Goal: Task Accomplishment & Management: Manage account settings

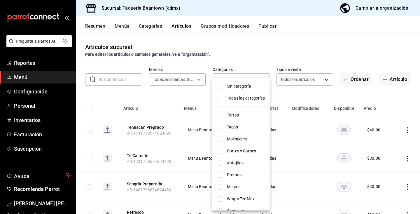
scroll to position [44, 0]
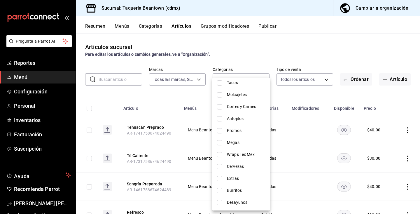
click at [303, 94] on div at bounding box center [210, 107] width 420 height 214
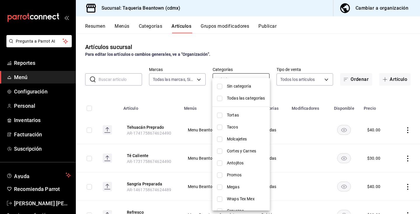
click at [263, 80] on body "Pregunta a Parrot AI Reportes Menú Configuración Personal Inventarios Facturaci…" at bounding box center [210, 107] width 420 height 214
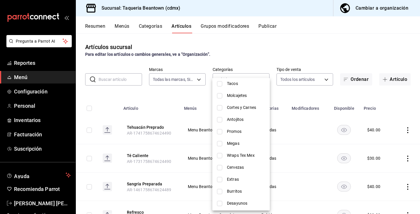
scroll to position [45, 0]
click at [244, 163] on span "Cervezas" at bounding box center [246, 166] width 38 height 6
type input "1a1e46ad-1d41-43d7-a426-28c82d59a71d,56694831-fb6c-45ae-8f5c-ef1fde09e53a"
checkbox input "true"
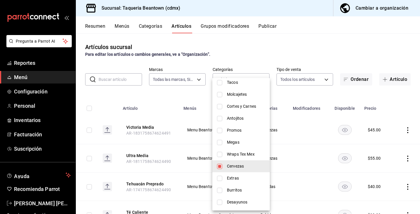
click at [271, 46] on div at bounding box center [210, 107] width 420 height 214
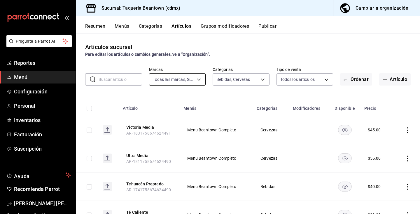
click at [193, 78] on body "Pregunta a Parrot AI Reportes Menú Configuración Personal Inventarios Facturaci…" at bounding box center [210, 107] width 420 height 214
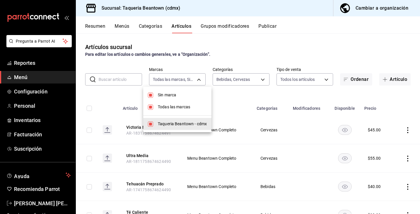
click at [152, 25] on div at bounding box center [210, 107] width 420 height 214
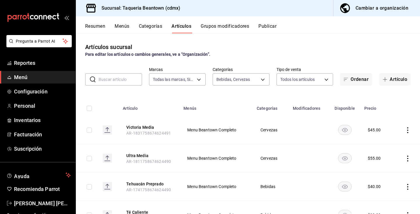
click at [152, 25] on button "Categorías" at bounding box center [151, 28] width 24 height 10
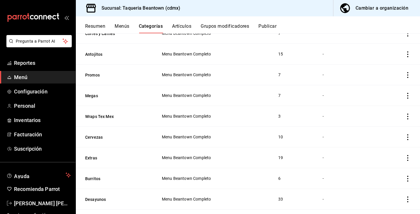
scroll to position [132, 0]
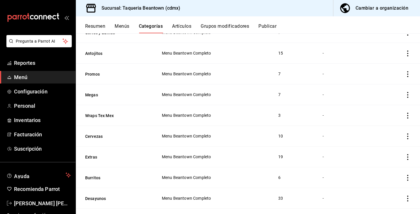
click at [408, 95] on icon "actions" at bounding box center [408, 95] width 6 height 6
click at [388, 105] on span "Editar" at bounding box center [390, 108] width 15 height 6
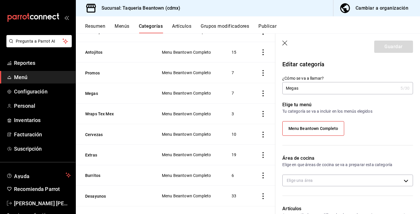
click at [334, 89] on input "Megas" at bounding box center [340, 88] width 116 height 12
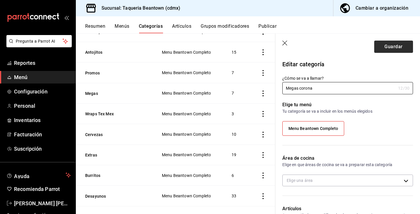
type input "Megas corona"
click at [391, 45] on button "Guardar" at bounding box center [393, 47] width 39 height 12
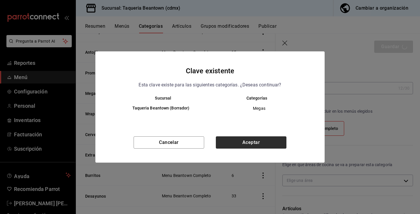
click at [275, 142] on button "Aceptar" at bounding box center [251, 142] width 71 height 12
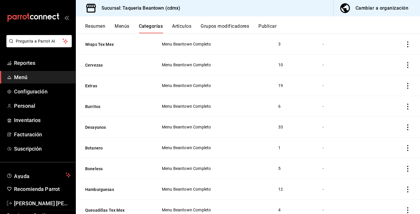
scroll to position [196, 0]
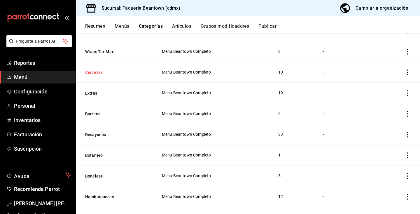
click at [97, 71] on button "Cervezas" at bounding box center [114, 72] width 58 height 6
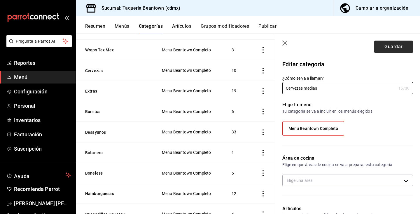
type input "Cervezas medias"
click at [385, 49] on button "Guardar" at bounding box center [393, 47] width 39 height 12
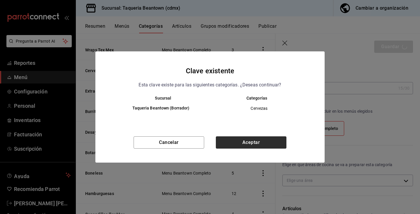
click at [266, 142] on button "Aceptar" at bounding box center [251, 142] width 71 height 12
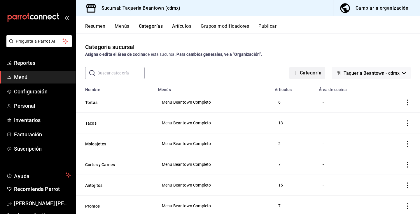
click at [300, 72] on button "Categoría" at bounding box center [307, 73] width 36 height 12
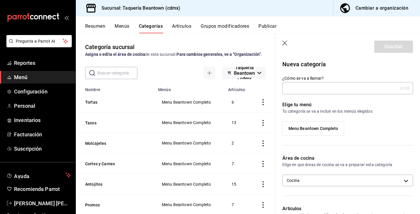
click at [297, 94] on input "¿Cómo se va a llamar?" at bounding box center [340, 88] width 116 height 12
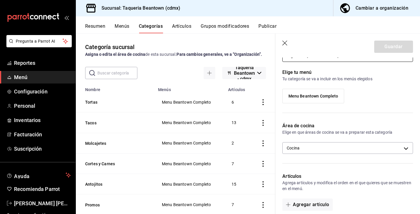
scroll to position [33, 0]
type input "Caguamas [PERSON_NAME]"
click at [337, 148] on body "Pregunta a Parrot AI Reportes Menú Configuración Personal Inventarios Facturaci…" at bounding box center [210, 107] width 420 height 214
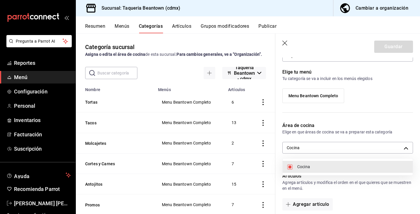
click at [341, 147] on div at bounding box center [210, 107] width 420 height 214
click at [341, 147] on body "Pregunta a Parrot AI Reportes Menú Configuración Personal Inventarios Facturaci…" at bounding box center [210, 107] width 420 height 214
click at [340, 167] on span "Cocina" at bounding box center [352, 167] width 111 height 6
checkbox input "false"
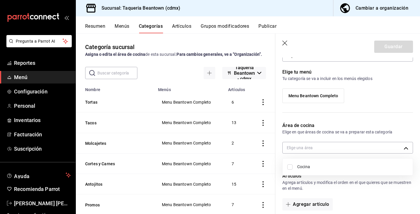
click at [333, 145] on div at bounding box center [210, 107] width 420 height 214
click at [330, 148] on body "Pregunta a Parrot AI Reportes Menú Configuración Personal Inventarios Facturaci…" at bounding box center [210, 107] width 420 height 214
click at [328, 169] on span "Cocina" at bounding box center [352, 167] width 111 height 6
type input "f2e05244-e39c-4c88-9700-3de0e99cc073"
checkbox input "true"
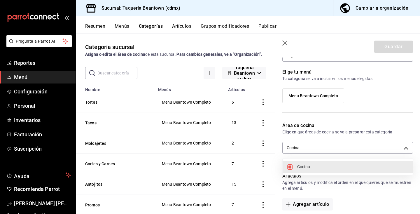
click at [356, 200] on div at bounding box center [210, 107] width 420 height 214
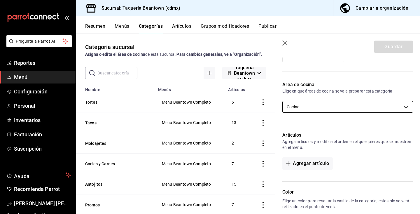
scroll to position [107, 0]
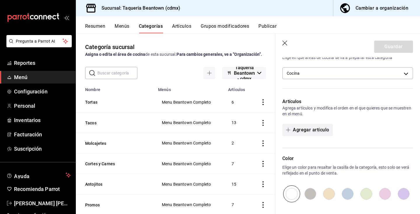
click at [305, 133] on button "Agregar artículo" at bounding box center [307, 130] width 50 height 12
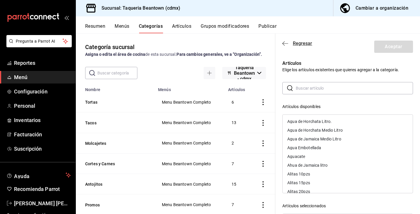
click at [284, 41] on icon "button" at bounding box center [285, 43] width 6 height 5
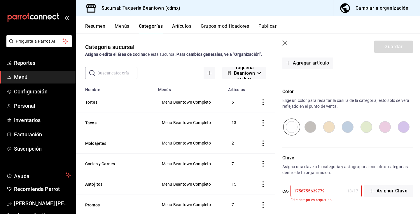
scroll to position [174, 0]
click at [349, 129] on input "radio" at bounding box center [347, 127] width 19 height 17
radio input "true"
click at [346, 191] on div "1758755639779 13 / 17 ​" at bounding box center [326, 191] width 71 height 12
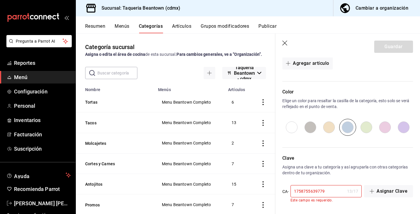
click at [377, 176] on div "Clave Asigna una clave a tu categoría y así agruparla con otras categorías dent…" at bounding box center [344, 175] width 138 height 55
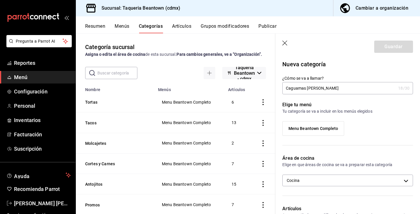
click at [350, 88] on input "Caguamas [PERSON_NAME]" at bounding box center [338, 88] width 113 height 12
type input "Caguamas [PERSON_NAME]."
click at [345, 125] on div "Menu Beantown Completo" at bounding box center [347, 130] width 131 height 19
click at [342, 127] on label "Menu Beantown Completo" at bounding box center [313, 128] width 61 height 14
click at [0, 0] on input "Menu Beantown Completo" at bounding box center [0, 0] width 0 height 0
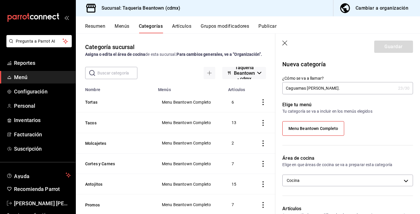
click at [342, 127] on label "Menu Beantown Completo" at bounding box center [313, 128] width 61 height 14
click at [0, 0] on input "Menu Beantown Completo" at bounding box center [0, 0] width 0 height 0
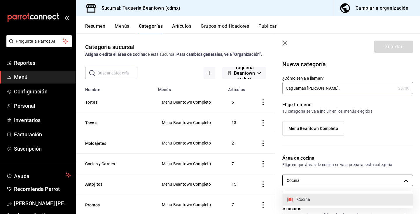
click at [357, 179] on body "Pregunta a Parrot AI Reportes Menú Configuración Personal Inventarios Facturaci…" at bounding box center [210, 107] width 420 height 214
click at [357, 179] on div at bounding box center [210, 107] width 420 height 214
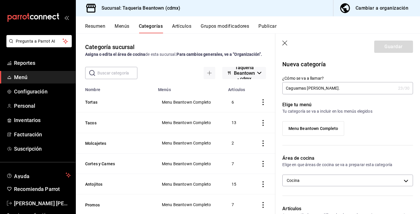
click at [394, 148] on div "Área de cocina Elige en que áreas de cocina se va a preparar esta categoría Coc…" at bounding box center [344, 173] width 138 height 50
click at [313, 181] on body "Pregunta a Parrot AI Reportes Menú Configuración Personal Inventarios Facturaci…" at bounding box center [210, 107] width 420 height 214
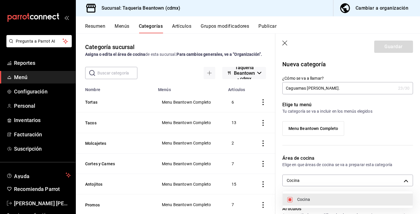
click at [309, 205] on li "Cocina" at bounding box center [348, 199] width 130 height 12
checkbox input "false"
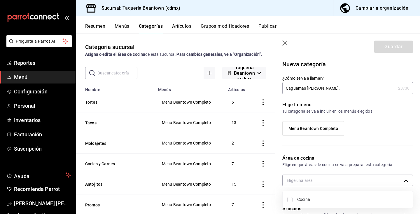
click at [349, 151] on div at bounding box center [210, 107] width 420 height 214
click at [365, 175] on body "Pregunta a Parrot AI Reportes Menú Configuración Personal Inventarios Facturaci…" at bounding box center [210, 107] width 420 height 214
click at [349, 197] on span "Cocina" at bounding box center [352, 199] width 111 height 6
type input "f2e05244-e39c-4c88-9700-3de0e99cc073"
checkbox input "true"
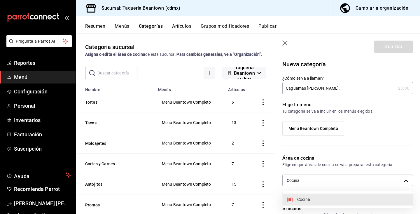
click at [379, 161] on div at bounding box center [210, 107] width 420 height 214
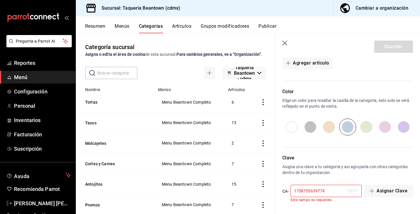
scroll to position [174, 0]
click at [328, 190] on input "1758755639779" at bounding box center [318, 191] width 54 height 12
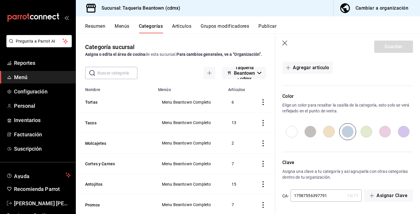
scroll to position [169, 0]
type input "17587556397791"
click at [379, 81] on div "Artículos Agrega artículos y modifica el orden en el que quieres que se muestre…" at bounding box center [344, 57] width 138 height 57
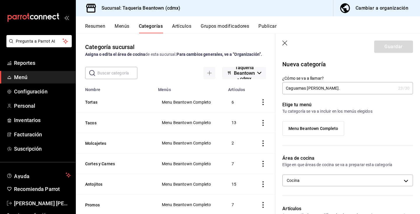
scroll to position [0, 0]
click at [386, 42] on div "Guardar" at bounding box center [393, 47] width 39 height 12
click at [357, 89] on input "Caguamas [PERSON_NAME]." at bounding box center [338, 88] width 113 height 12
type input "Caguamas [PERSON_NAME]."
click at [330, 96] on div "Elige tu menú Tu categoría se va a incluir en los menús elegidos Menu Beantown …" at bounding box center [344, 120] width 138 height 53
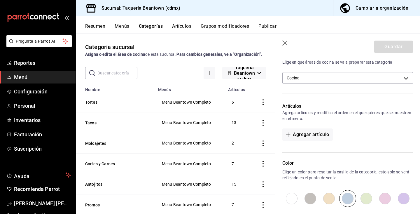
scroll to position [102, 0]
click at [319, 135] on button "Agregar artículo" at bounding box center [307, 135] width 50 height 12
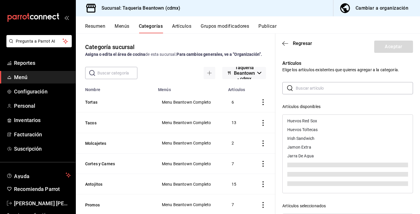
scroll to position [832, 0]
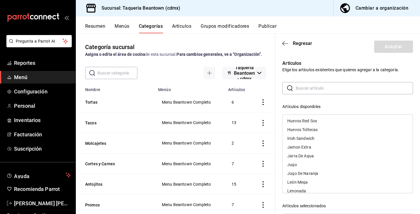
click at [337, 101] on div "​ ​ Artículos disponibles Agua de Horchata Litro. Agua de Horchata Medio Litro …" at bounding box center [347, 186] width 131 height 208
click at [284, 42] on icon "button" at bounding box center [283, 43] width 2 height 4
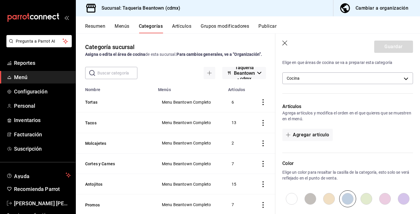
click at [284, 42] on icon "button" at bounding box center [284, 43] width 5 height 5
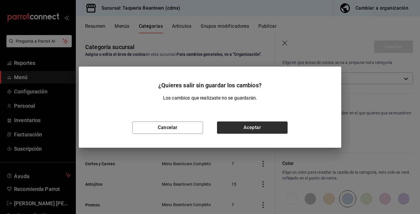
click at [263, 128] on button "Aceptar" at bounding box center [252, 127] width 71 height 12
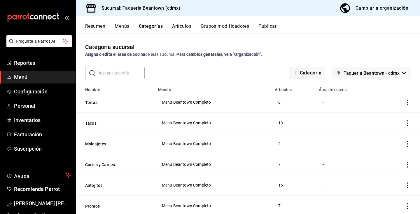
click at [341, 74] on icon "button" at bounding box center [339, 73] width 5 height 5
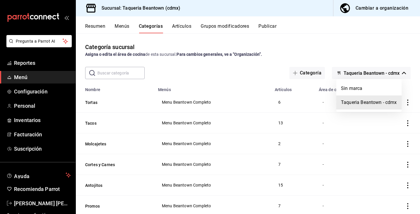
click at [357, 48] on div at bounding box center [210, 107] width 420 height 214
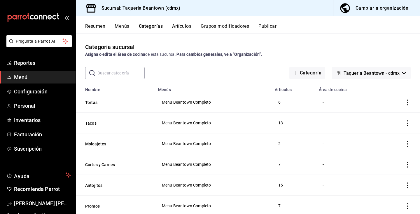
click at [96, 25] on button "Resumen" at bounding box center [95, 28] width 20 height 10
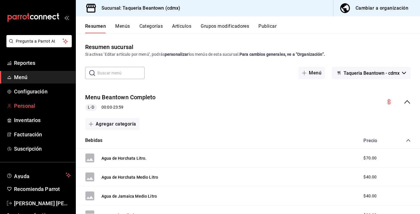
click at [31, 102] on span "Personal" at bounding box center [42, 106] width 57 height 8
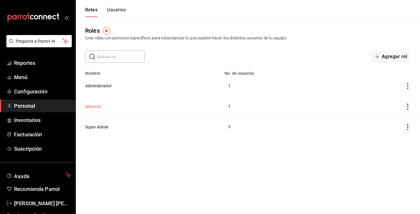
click at [92, 105] on button "Meseros" at bounding box center [93, 107] width 16 height 6
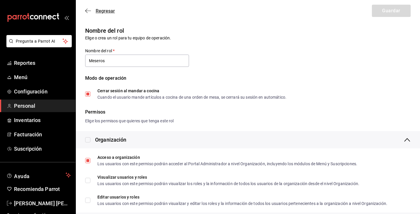
click at [86, 10] on icon "button" at bounding box center [88, 10] width 6 height 5
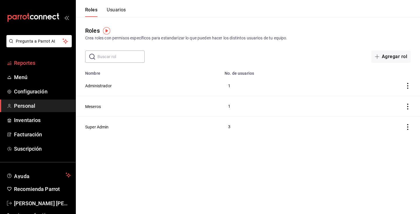
click at [38, 65] on span "Reportes" at bounding box center [42, 63] width 57 height 8
